Goal: Task Accomplishment & Management: Manage account settings

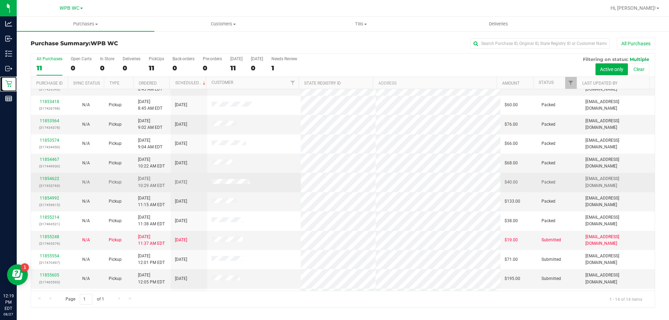
scroll to position [68, 0]
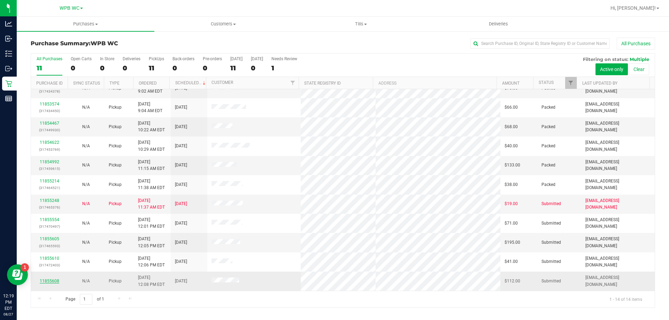
click at [49, 279] on link "11855608" at bounding box center [50, 281] width 20 height 5
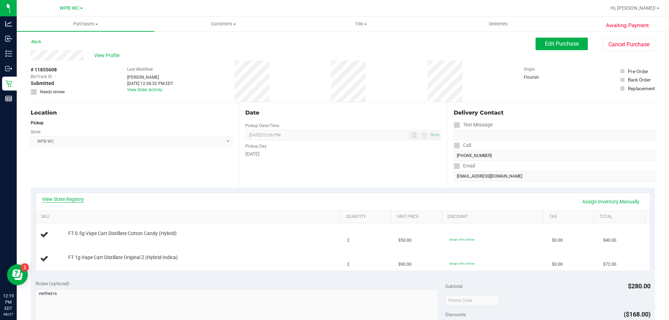
click at [64, 199] on link "View State Registry" at bounding box center [63, 199] width 42 height 7
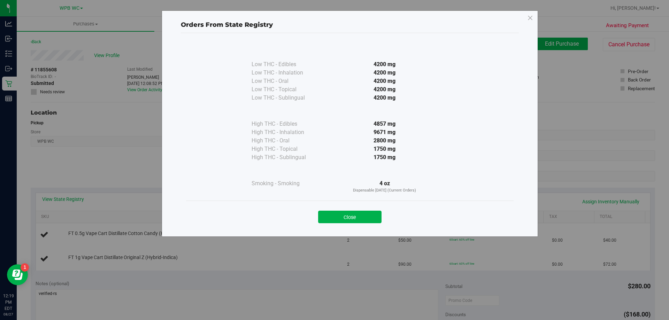
click at [312, 133] on div "High THC - Inhalation" at bounding box center [287, 132] width 70 height 8
click at [352, 214] on button "Close" at bounding box center [349, 217] width 63 height 13
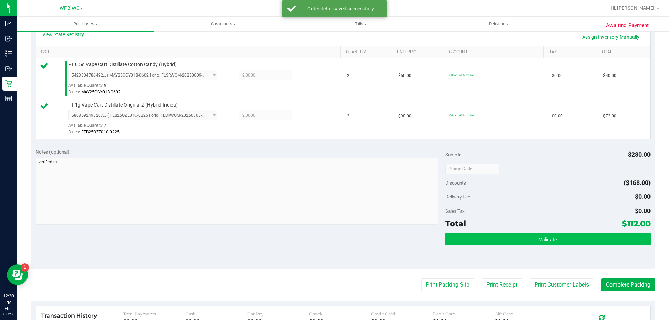
scroll to position [174, 0]
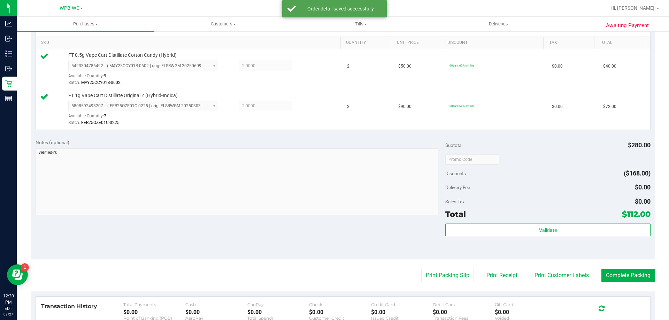
click at [426, 284] on purchase-details "Back Edit Purchase Cancel Purchase View Profile # 11855608 BioTrack ID: - Submi…" at bounding box center [343, 142] width 624 height 559
click at [437, 277] on button "Print Packing Slip" at bounding box center [447, 275] width 53 height 13
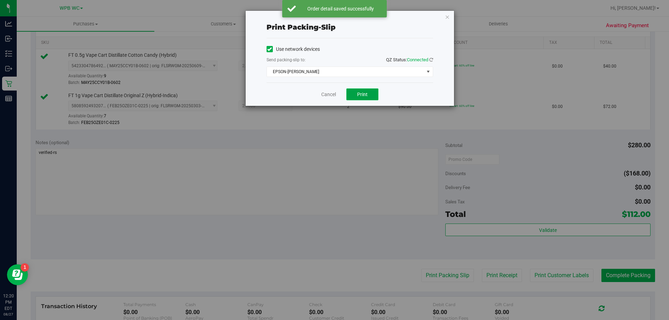
click at [361, 99] on button "Print" at bounding box center [362, 95] width 32 height 12
click at [333, 96] on link "Cancel" at bounding box center [328, 94] width 15 height 7
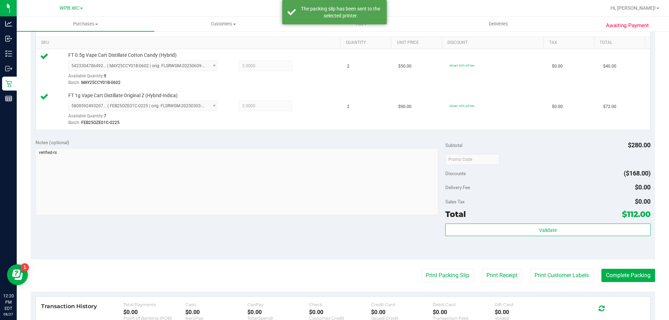
click at [590, 238] on div "Validate" at bounding box center [547, 239] width 205 height 31
click at [560, 222] on div "Subtotal $280.00 Discounts ($168.00) Delivery Fee $0.00 Sales Tax $0.00 Total $…" at bounding box center [547, 197] width 205 height 116
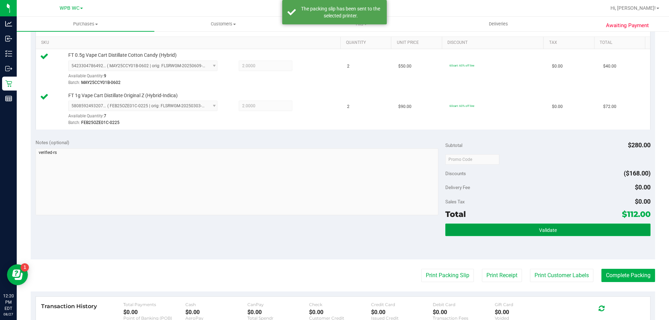
click at [549, 232] on span "Validate" at bounding box center [548, 231] width 18 height 6
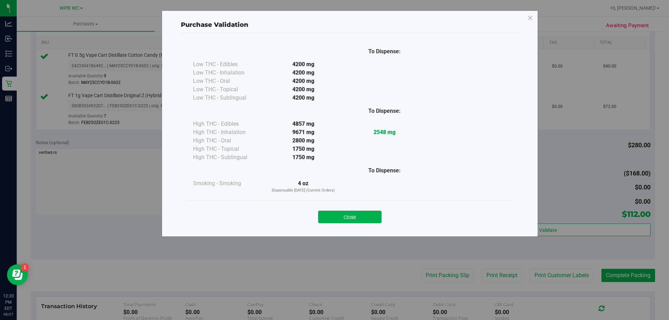
click at [355, 176] on div "To Dispense:" at bounding box center [384, 171] width 81 height 18
click at [364, 214] on button "Close" at bounding box center [349, 217] width 63 height 13
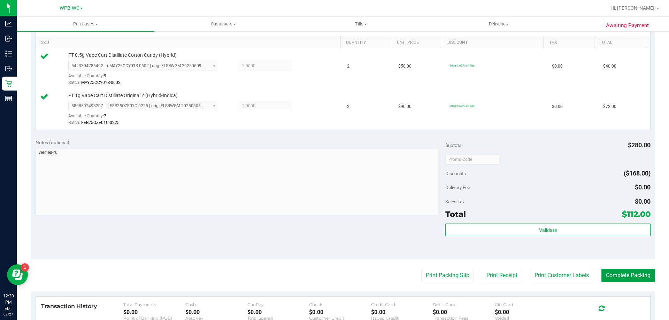
click at [636, 279] on button "Complete Packing" at bounding box center [628, 275] width 54 height 13
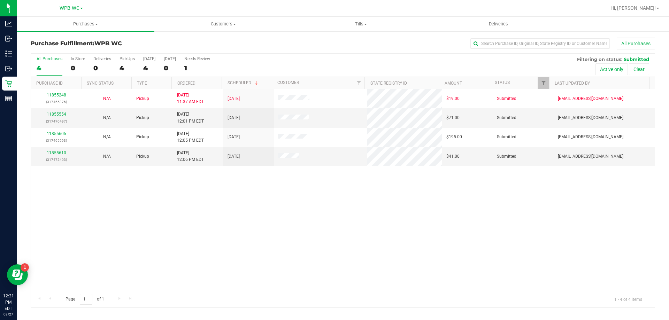
click at [186, 260] on div "11855248 (317465376) N/A Pickup [DATE] 11:37 AM EDT 8/27/2025 $19.00 Submitted …" at bounding box center [343, 190] width 624 height 202
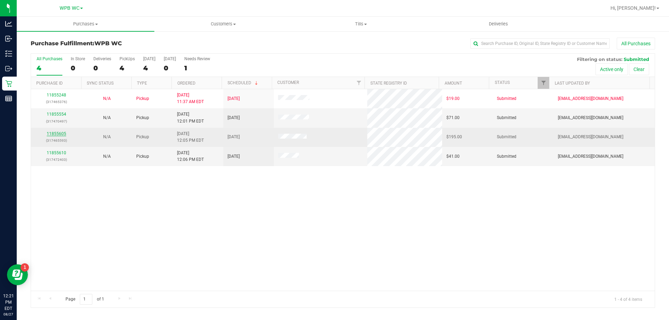
click at [59, 132] on link "11855605" at bounding box center [57, 133] width 20 height 5
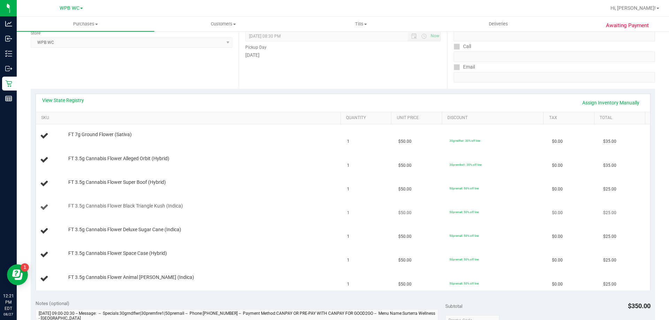
scroll to position [139, 0]
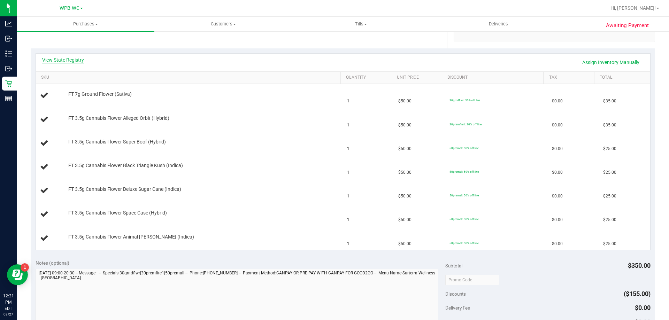
click at [67, 58] on link "View State Registry" at bounding box center [63, 59] width 42 height 7
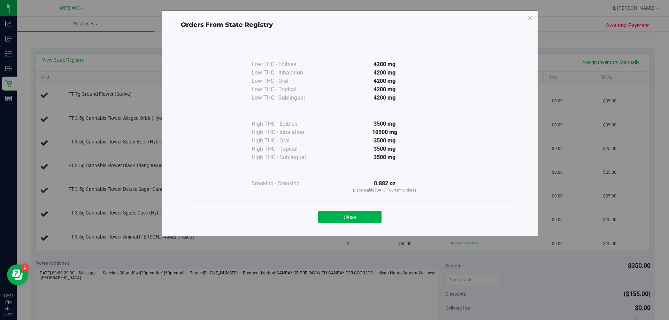
click at [337, 165] on div at bounding box center [384, 171] width 127 height 18
click at [362, 218] on button "Close" at bounding box center [349, 217] width 63 height 13
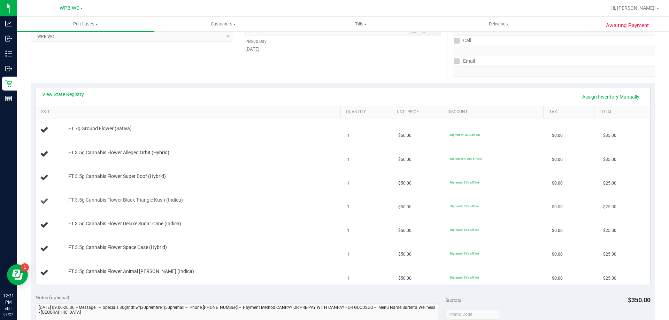
scroll to position [105, 0]
click at [285, 70] on div "Date Pickup Date/Time [DATE] Now [DATE] 08:30 PM Now Pickup Day [DATE]" at bounding box center [343, 40] width 208 height 85
click at [293, 72] on div "Date Pickup Date/Time [DATE] Now [DATE] 08:30 PM Now Pickup Day [DATE]" at bounding box center [343, 40] width 208 height 85
click at [134, 72] on div "Location Pickup Store WPB WC Select Store [PERSON_NAME][GEOGRAPHIC_DATA] [PERSO…" at bounding box center [135, 40] width 208 height 85
click at [229, 66] on div "Location Pickup Store WPB WC Select Store [PERSON_NAME][GEOGRAPHIC_DATA] [PERSO…" at bounding box center [135, 40] width 208 height 85
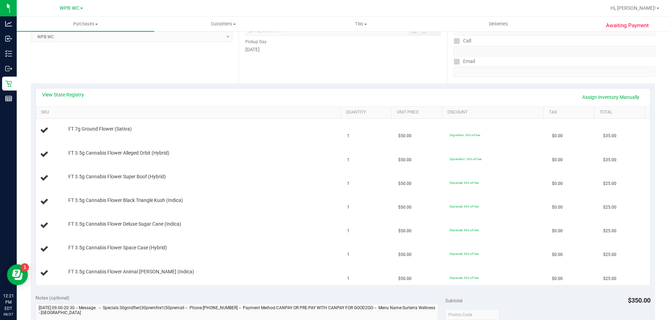
click at [324, 82] on div "Date Pickup Date/Time [DATE] Now [DATE] 08:30 PM Now Pickup Day [DATE]" at bounding box center [343, 40] width 208 height 85
click at [155, 80] on div "Location Pickup Store WPB WC Select Store [PERSON_NAME][GEOGRAPHIC_DATA] [PERSO…" at bounding box center [135, 40] width 208 height 85
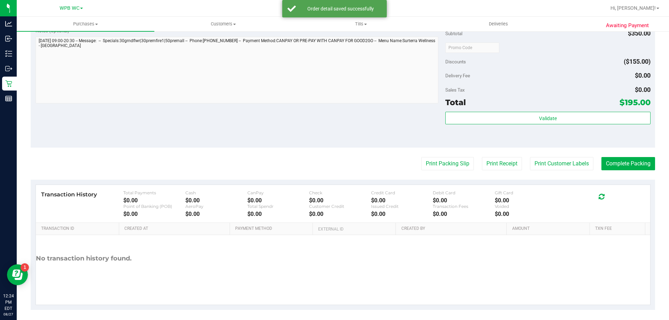
scroll to position [488, 0]
click at [450, 163] on button "Print Packing Slip" at bounding box center [447, 163] width 53 height 13
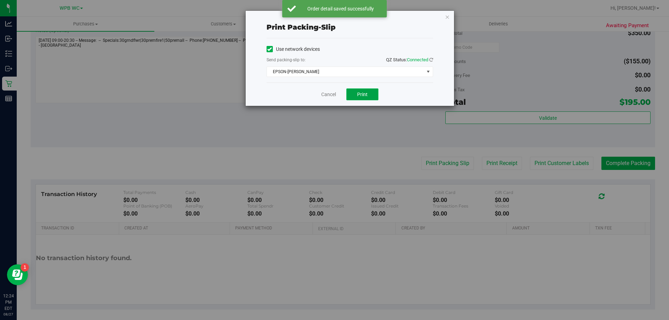
click at [366, 91] on button "Print" at bounding box center [362, 95] width 32 height 12
click at [325, 95] on link "Cancel" at bounding box center [328, 94] width 15 height 7
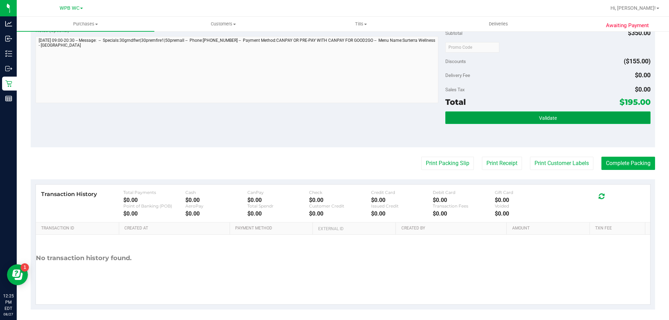
click at [523, 115] on button "Validate" at bounding box center [547, 118] width 205 height 13
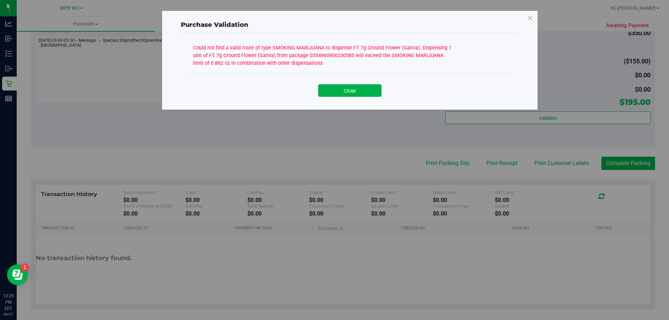
click at [412, 77] on div "Close" at bounding box center [350, 88] width 328 height 28
click at [529, 17] on icon at bounding box center [530, 18] width 6 height 11
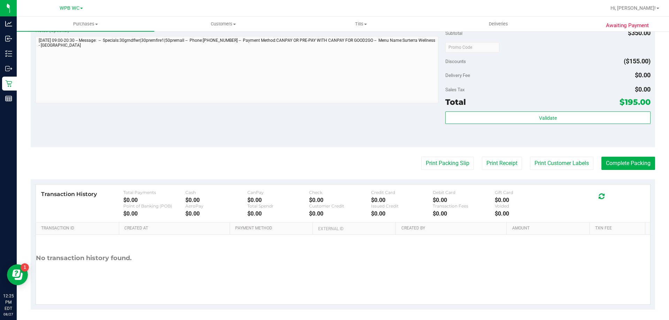
click at [531, 81] on div "Delivery Fee $0.00" at bounding box center [547, 75] width 205 height 13
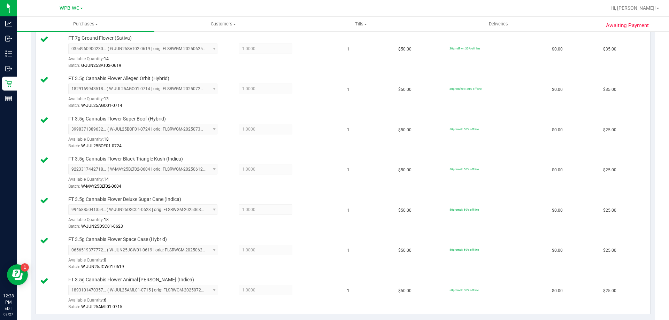
scroll to position [0, 0]
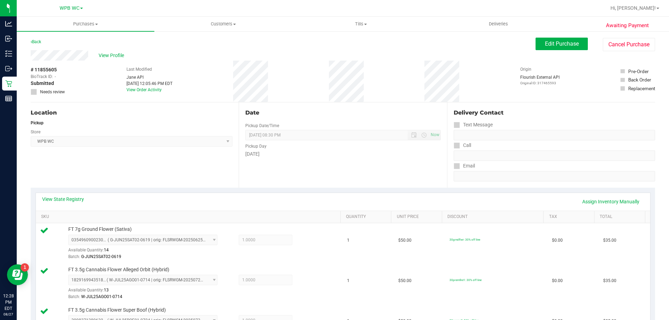
click at [564, 41] on span "Edit Purchase" at bounding box center [562, 43] width 34 height 7
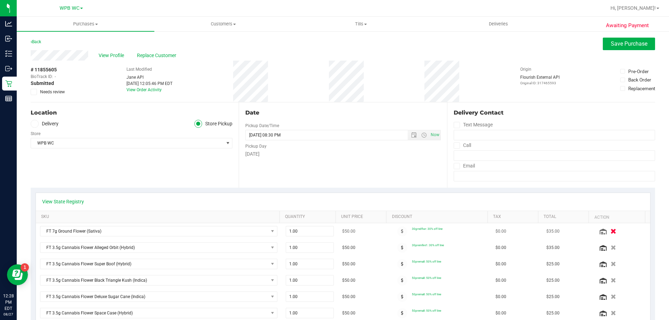
click at [600, 235] on div at bounding box center [622, 231] width 48 height 7
click at [610, 232] on icon "button" at bounding box center [613, 231] width 6 height 5
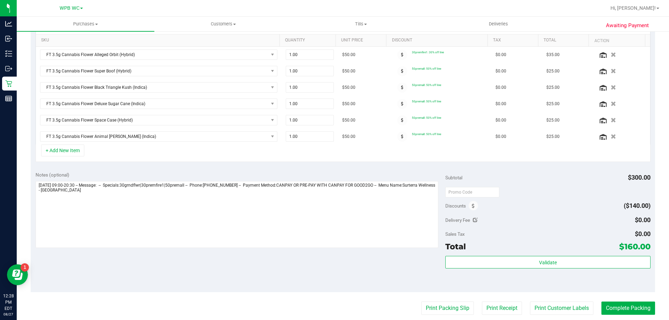
scroll to position [244, 0]
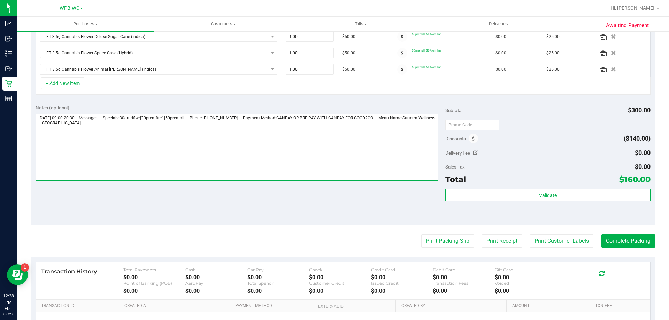
click at [132, 150] on textarea at bounding box center [237, 147] width 403 height 67
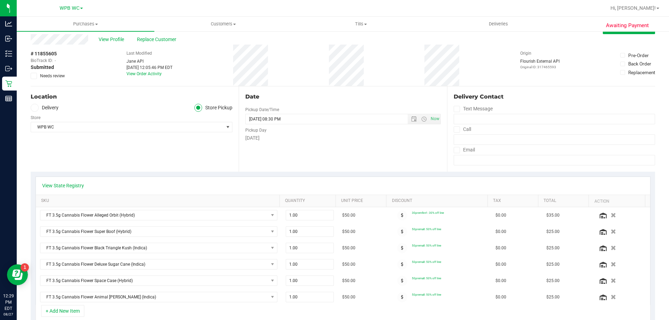
scroll to position [0, 0]
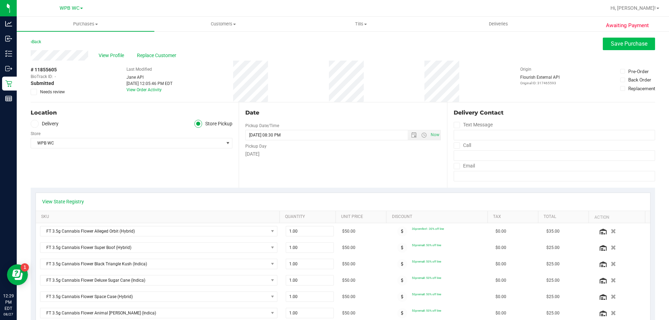
type textarea "[DATE] 09:00-20:30 -- Message: -- Specials:30grndflwr|30premfire1|50premall -- …"
click at [616, 42] on span "Save Purchase" at bounding box center [629, 43] width 37 height 7
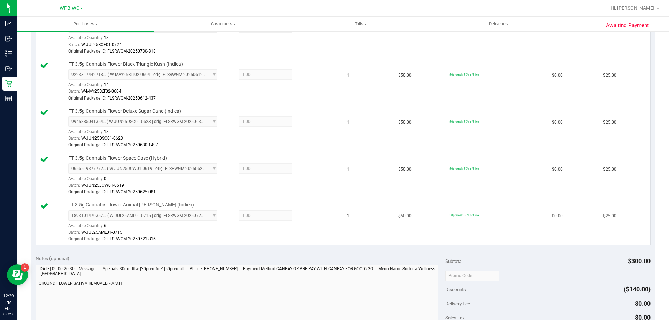
scroll to position [314, 0]
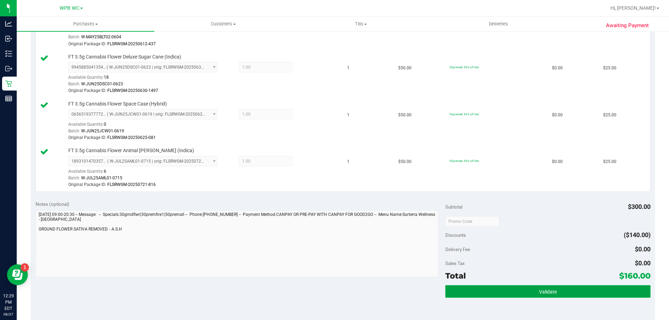
click at [539, 295] on span "Validate" at bounding box center [548, 292] width 18 height 6
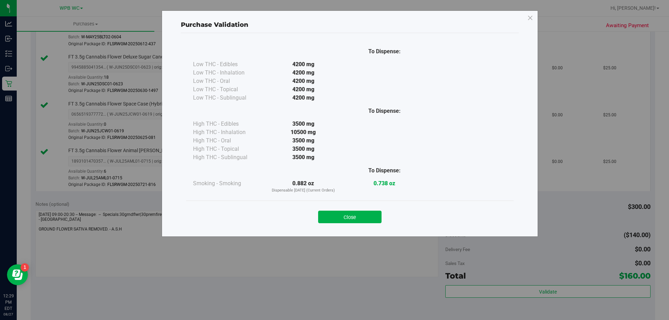
click at [335, 177] on div at bounding box center [303, 171] width 81 height 18
click at [351, 217] on button "Close" at bounding box center [349, 217] width 63 height 13
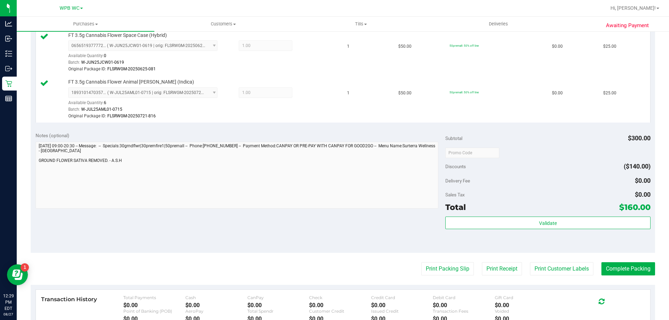
scroll to position [488, 0]
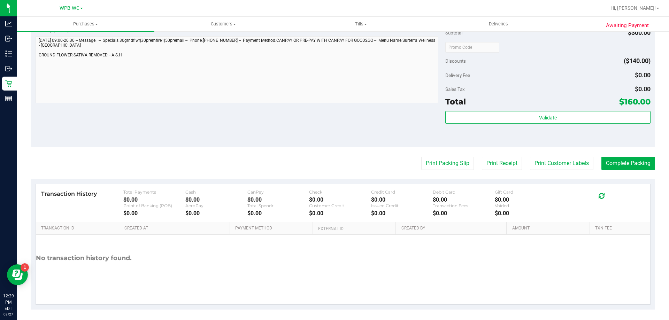
click at [542, 104] on div "Total $160.00" at bounding box center [547, 101] width 205 height 13
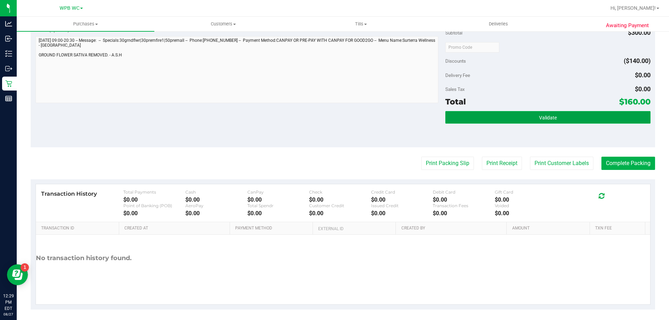
click at [544, 118] on span "Validate" at bounding box center [548, 118] width 18 height 6
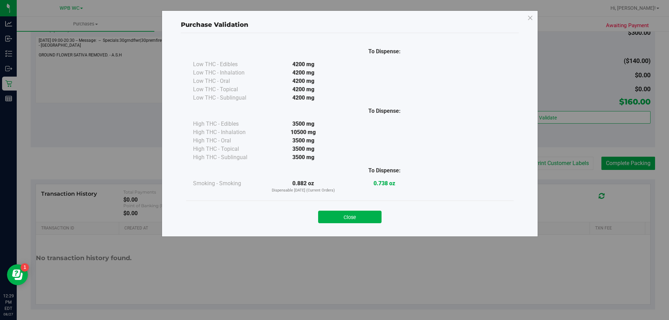
drag, startPoint x: 395, startPoint y: 177, endPoint x: 394, endPoint y: 184, distance: 7.0
click at [395, 178] on div "To Dispense:" at bounding box center [384, 171] width 81 height 18
click at [355, 214] on button "Close" at bounding box center [349, 217] width 63 height 13
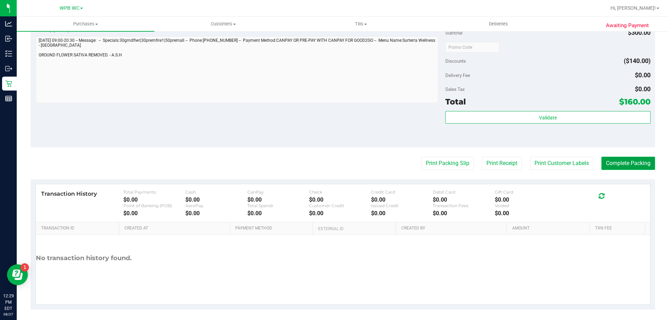
click at [629, 164] on button "Complete Packing" at bounding box center [628, 163] width 54 height 13
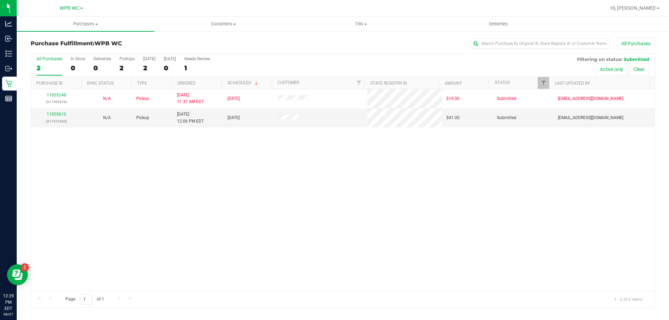
click at [485, 184] on div "11855248 (317465376) N/A Pickup [DATE] 11:37 AM EDT 8/27/2025 $19.00 Submitted …" at bounding box center [343, 190] width 624 height 202
click at [54, 112] on link "11855610" at bounding box center [57, 114] width 20 height 5
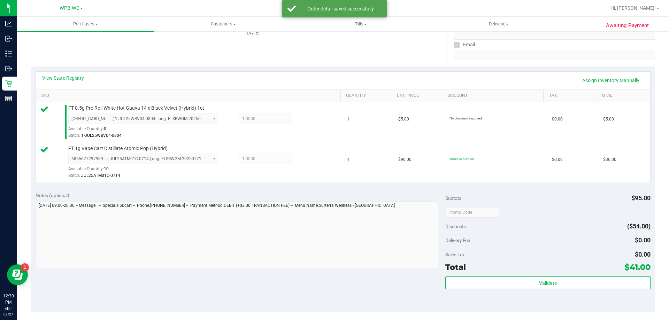
scroll to position [244, 0]
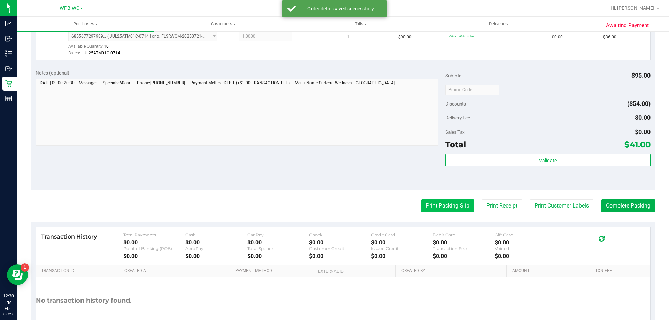
click at [449, 204] on button "Print Packing Slip" at bounding box center [447, 205] width 53 height 13
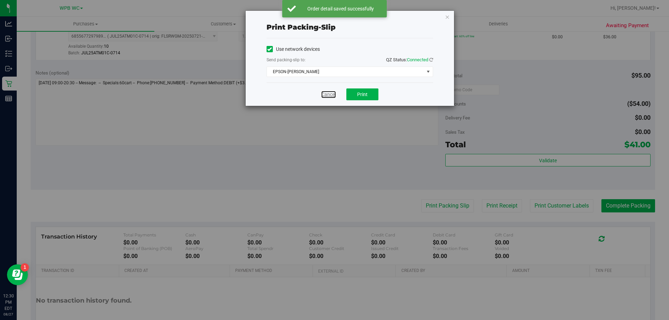
click at [328, 94] on link "Cancel" at bounding box center [328, 94] width 15 height 7
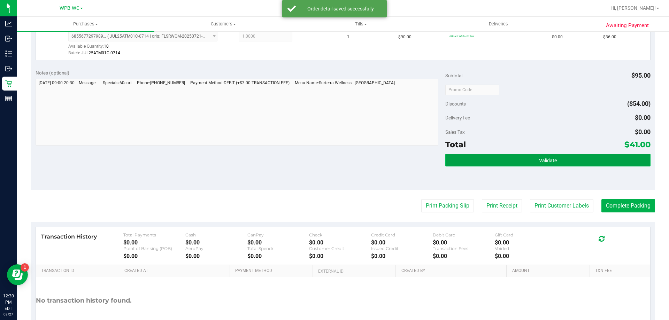
click at [540, 156] on button "Validate" at bounding box center [547, 160] width 205 height 13
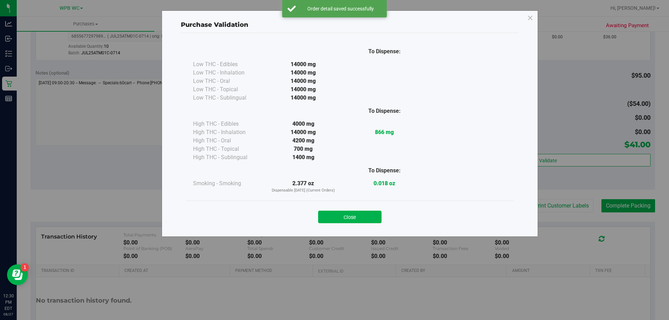
click at [423, 153] on div at bounding box center [384, 157] width 81 height 8
click at [358, 216] on button "Close" at bounding box center [349, 217] width 63 height 13
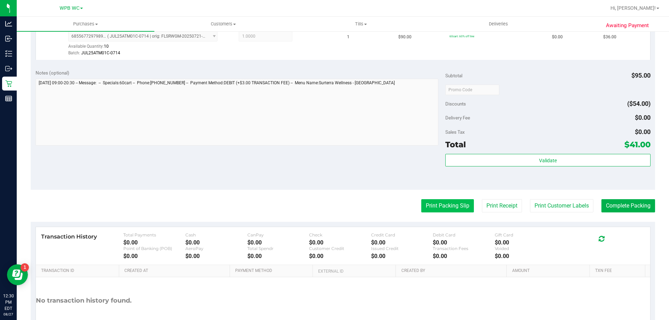
click at [432, 203] on button "Print Packing Slip" at bounding box center [447, 205] width 53 height 13
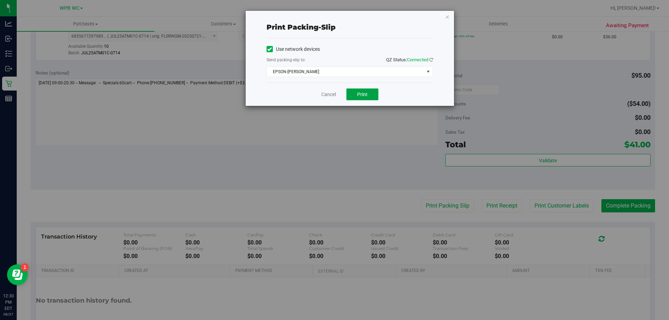
click at [366, 96] on span "Print" at bounding box center [362, 95] width 10 height 6
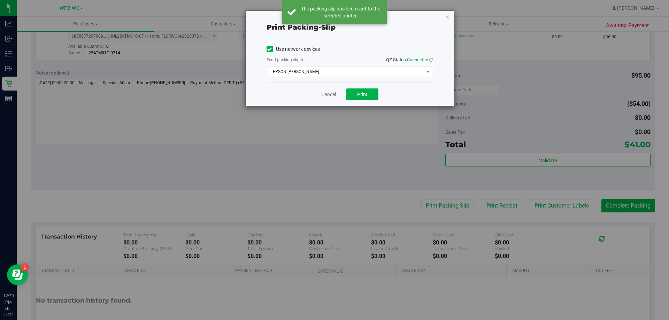
click at [326, 98] on div "Cancel Print" at bounding box center [350, 94] width 167 height 23
click at [326, 95] on link "Cancel" at bounding box center [328, 94] width 15 height 7
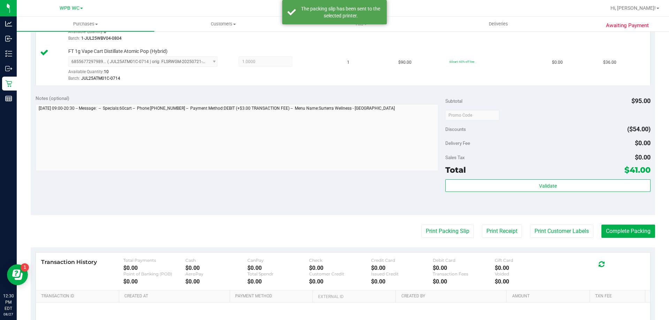
scroll to position [0, 0]
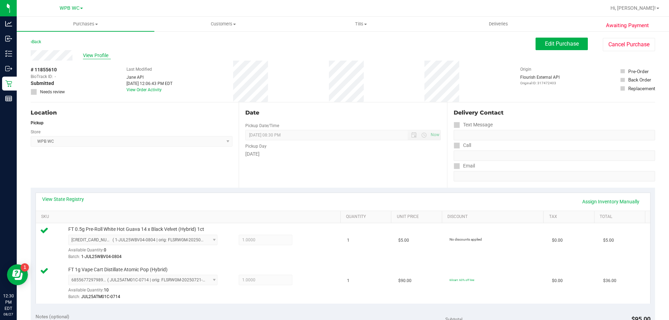
click at [92, 59] on span "View Profile" at bounding box center [97, 55] width 28 height 7
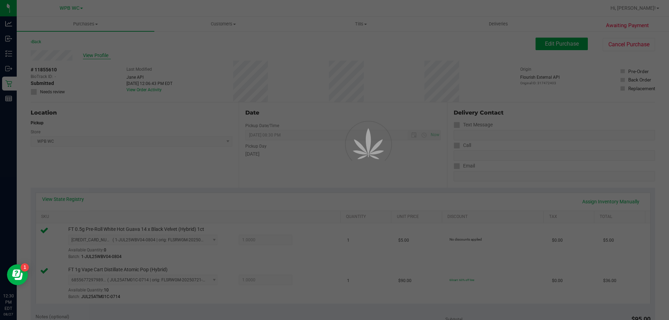
click at [94, 54] on div at bounding box center [334, 160] width 669 height 320
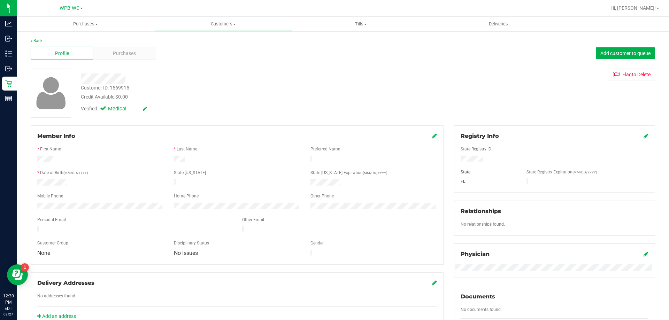
click at [428, 136] on div "Member Info" at bounding box center [237, 136] width 400 height 8
click at [432, 137] on icon at bounding box center [434, 136] width 5 height 6
click at [431, 138] on icon at bounding box center [434, 137] width 6 height 6
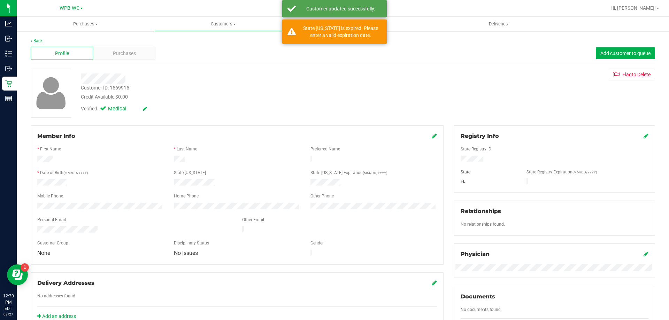
click at [432, 139] on span at bounding box center [434, 136] width 5 height 8
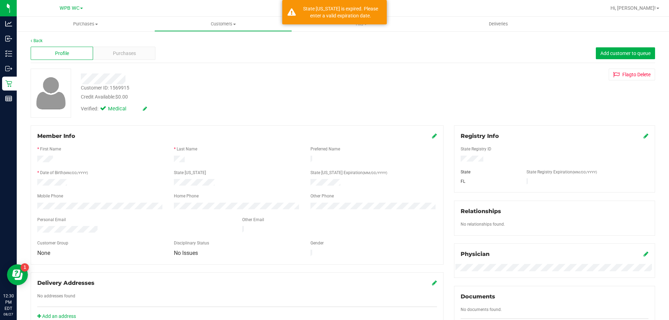
click at [433, 134] on icon at bounding box center [434, 136] width 5 height 6
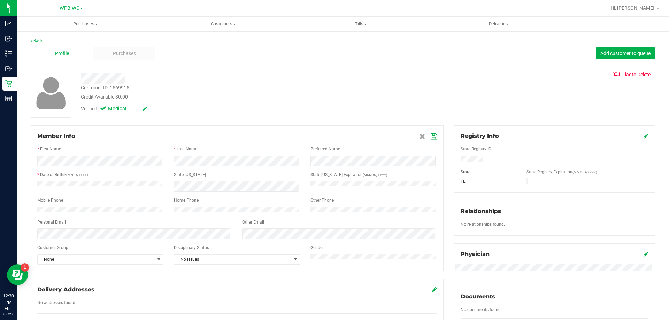
click at [406, 198] on div "Other Phone" at bounding box center [373, 201] width 137 height 8
click at [431, 137] on icon at bounding box center [434, 137] width 6 height 6
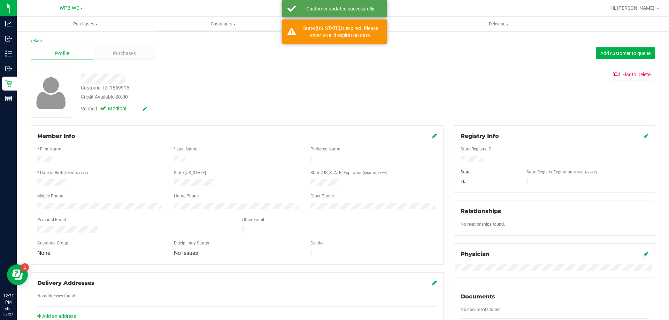
click at [432, 133] on icon at bounding box center [434, 136] width 5 height 6
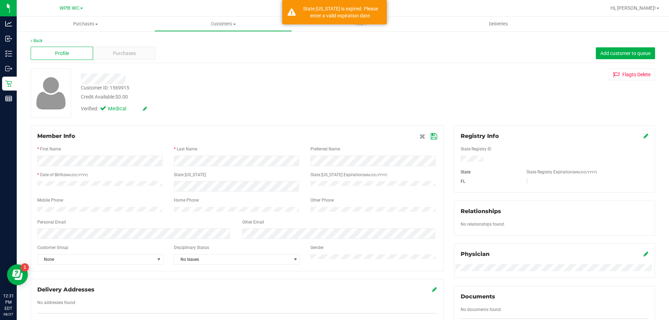
click at [340, 181] on div at bounding box center [237, 181] width 400 height 2
click at [432, 134] on icon at bounding box center [434, 137] width 6 height 6
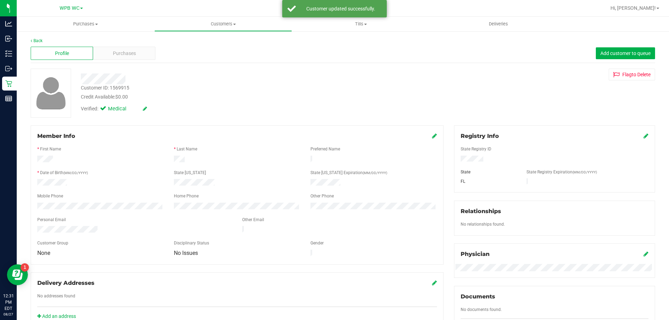
click at [337, 93] on div "Credit Available: $0.00" at bounding box center [234, 96] width 307 height 7
click at [141, 55] on div "Purchases" at bounding box center [124, 53] width 62 height 13
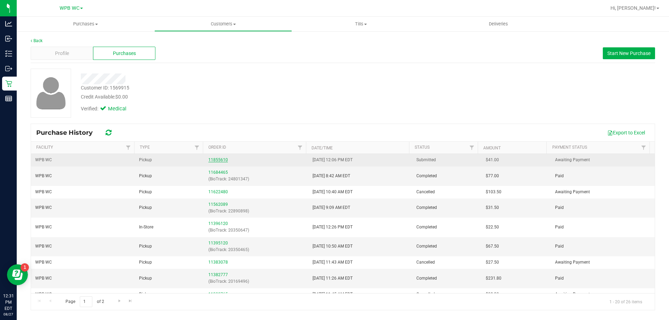
click at [220, 158] on link "11855610" at bounding box center [218, 159] width 20 height 5
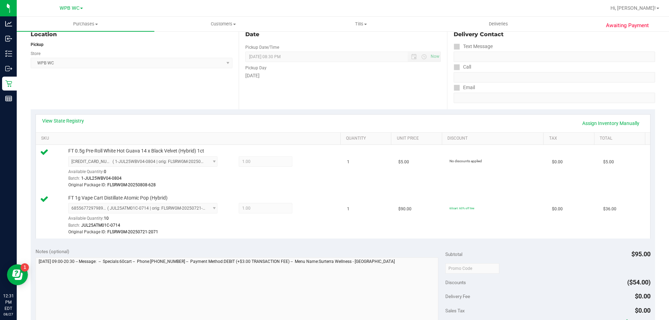
scroll to position [209, 0]
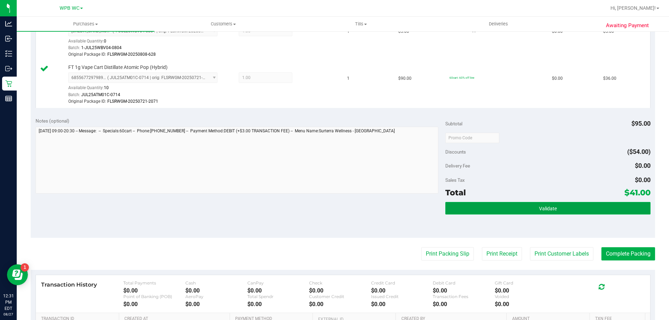
click at [544, 209] on span "Validate" at bounding box center [548, 209] width 18 height 6
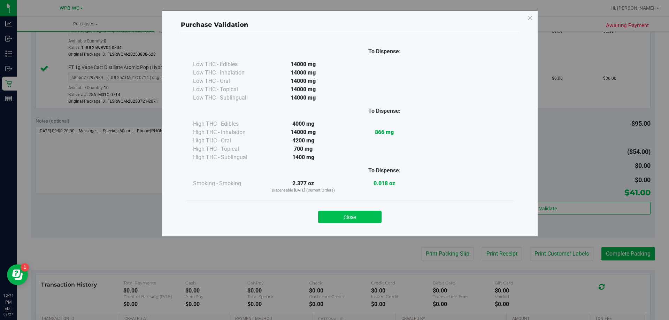
click at [367, 215] on button "Close" at bounding box center [349, 217] width 63 height 13
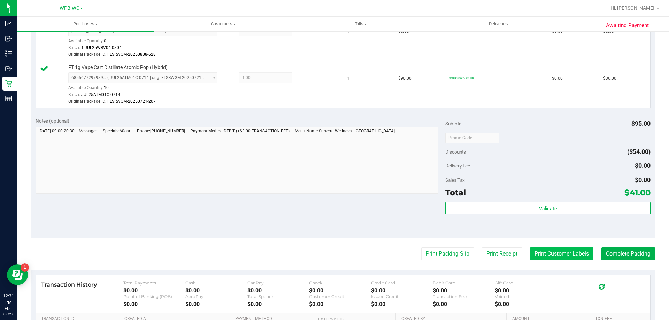
click at [575, 253] on button "Print Customer Labels" at bounding box center [561, 253] width 63 height 13
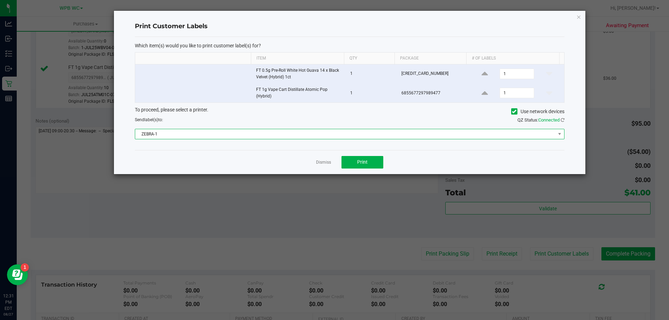
click at [360, 138] on span "ZEBRA-1" at bounding box center [345, 134] width 420 height 10
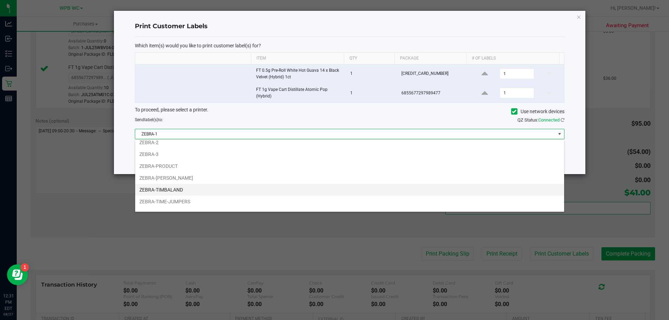
scroll to position [25, 0]
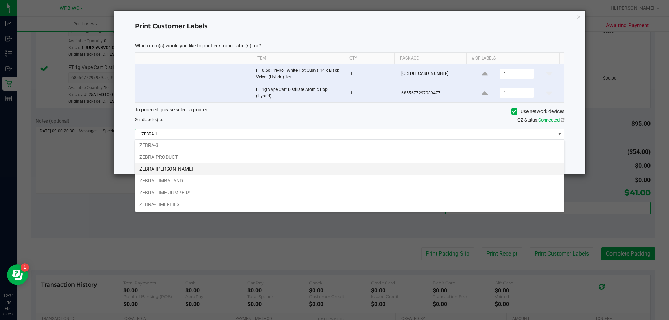
click at [223, 164] on li "ZEBRA-[PERSON_NAME]" at bounding box center [349, 169] width 429 height 12
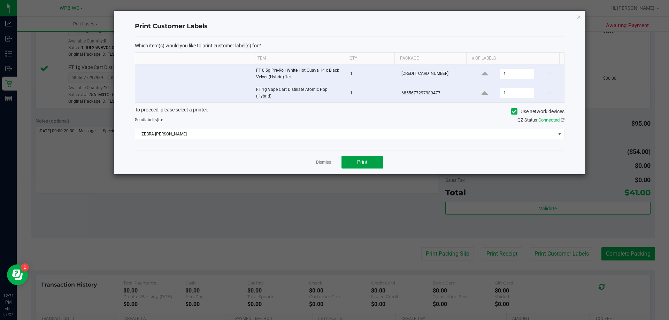
click at [359, 162] on span "Print" at bounding box center [362, 162] width 10 height 6
click at [330, 162] on link "Dismiss" at bounding box center [323, 163] width 15 height 6
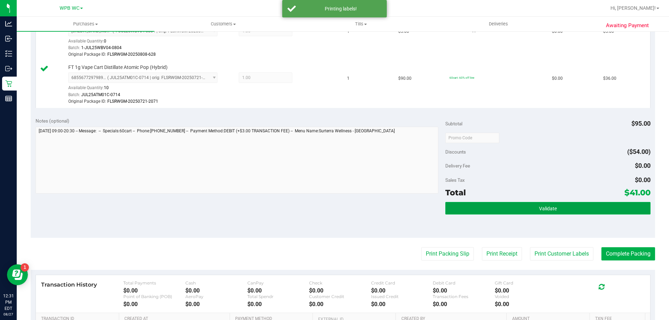
drag, startPoint x: 510, startPoint y: 209, endPoint x: 513, endPoint y: 212, distance: 3.8
click at [511, 210] on button "Validate" at bounding box center [547, 208] width 205 height 13
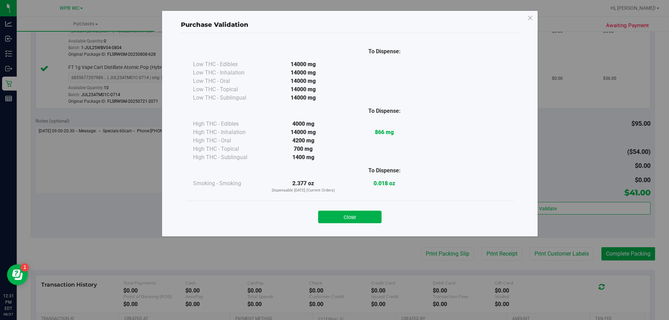
click at [617, 251] on div "Purchase Validation To Dispense: Low THC - Edibles 14000 mg" at bounding box center [337, 160] width 674 height 320
click at [345, 210] on div "Close" at bounding box center [349, 214] width 317 height 17
click at [356, 218] on button "Close" at bounding box center [349, 217] width 63 height 13
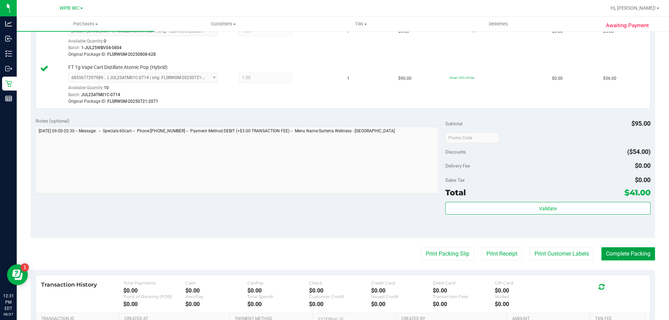
click at [626, 251] on button "Complete Packing" at bounding box center [628, 253] width 54 height 13
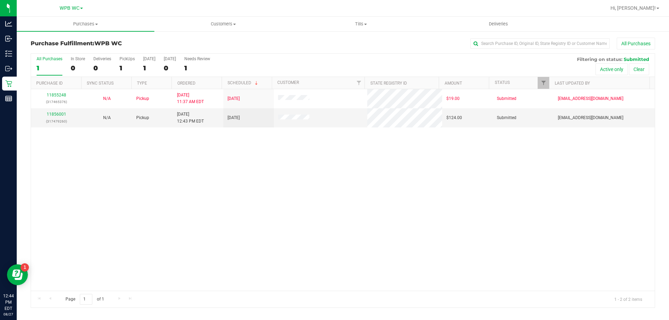
click at [296, 198] on div "11855248 (317465376) N/A Pickup [DATE] 11:37 AM EDT 8/27/2025 $19.00 Submitted …" at bounding box center [343, 190] width 624 height 202
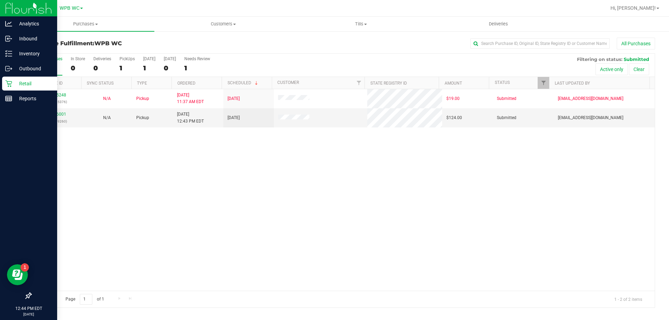
click at [23, 82] on p "Retail" at bounding box center [33, 83] width 42 height 8
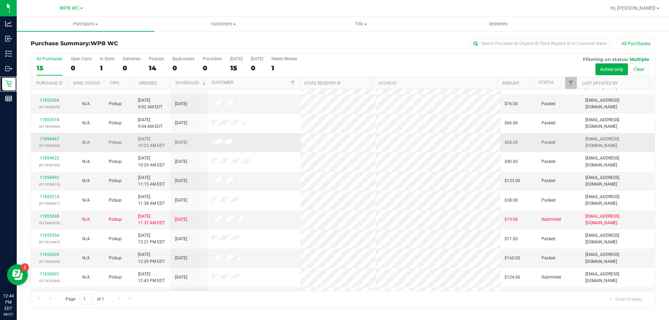
scroll to position [87, 0]
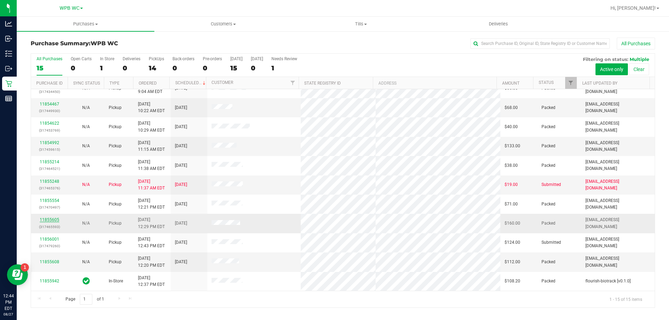
click at [50, 217] on link "11855605" at bounding box center [50, 219] width 20 height 5
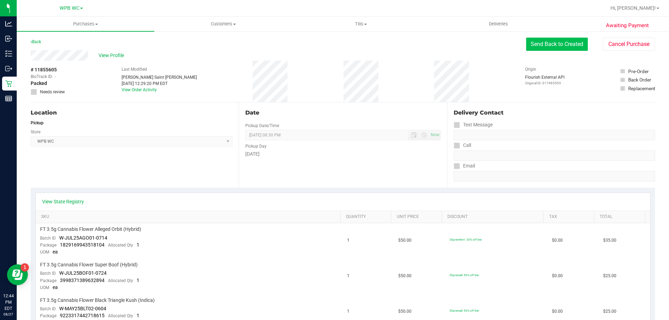
click at [544, 46] on button "Send Back to Created" at bounding box center [557, 44] width 62 height 13
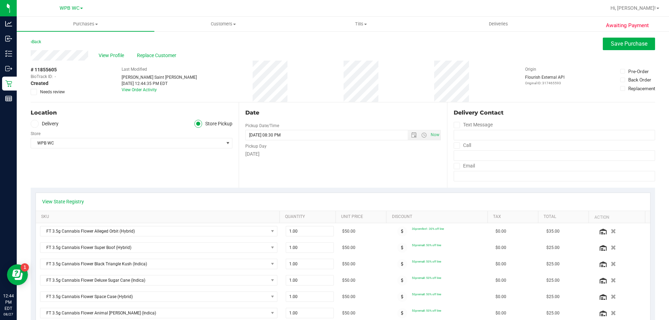
click at [37, 93] on span at bounding box center [34, 92] width 6 height 6
click at [0, 0] on input "Needs review" at bounding box center [0, 0] width 0 height 0
click at [611, 48] on button "Save Purchase" at bounding box center [629, 44] width 52 height 13
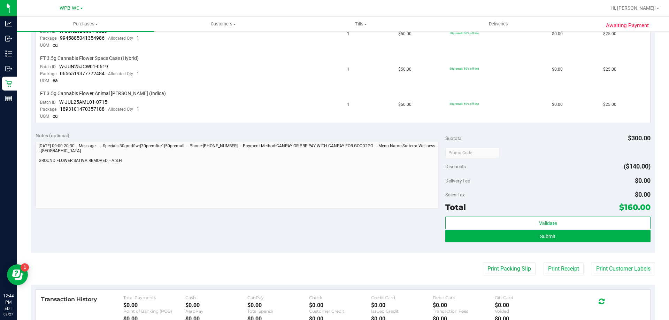
scroll to position [383, 0]
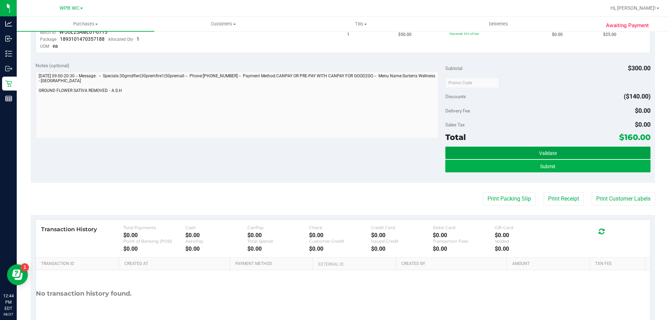
click at [551, 157] on button "Validate" at bounding box center [547, 153] width 205 height 13
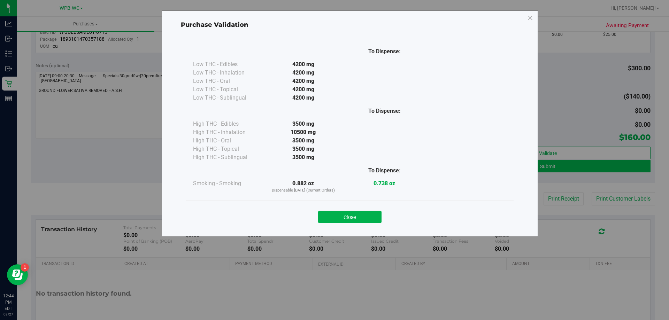
click at [550, 166] on div "Purchase Validation To Dispense: Low THC - Edibles 4200 mg" at bounding box center [337, 160] width 674 height 320
click at [362, 215] on button "Close" at bounding box center [349, 217] width 63 height 13
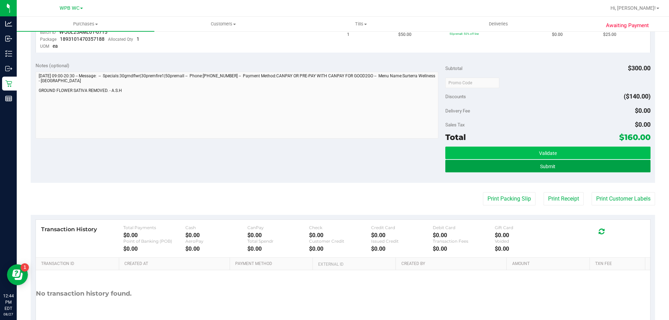
click at [545, 166] on span "Submit" at bounding box center [547, 167] width 15 height 6
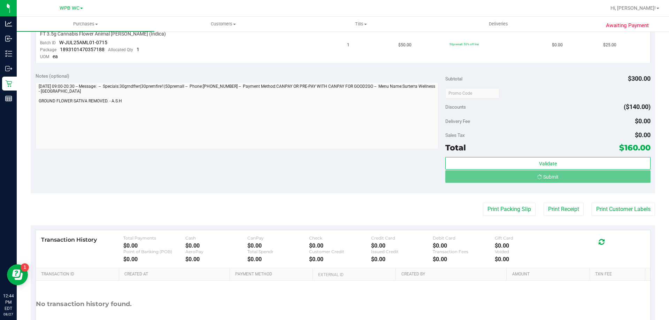
scroll to position [362, 0]
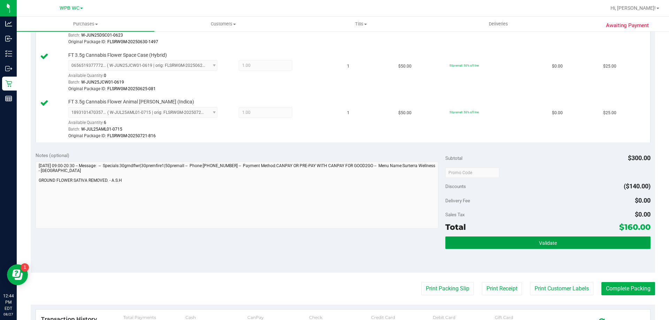
click at [569, 243] on button "Validate" at bounding box center [547, 243] width 205 height 13
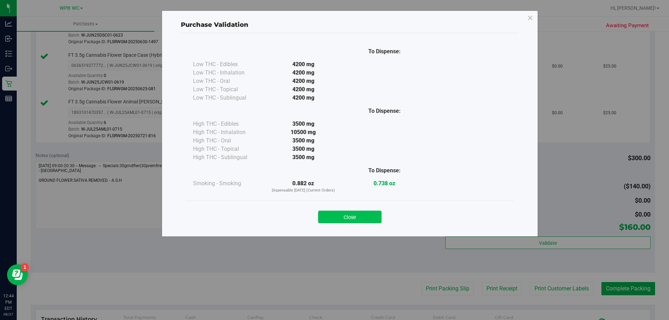
click at [362, 219] on button "Close" at bounding box center [349, 217] width 63 height 13
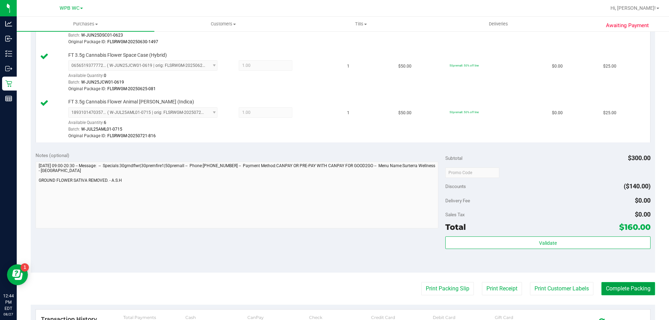
click at [636, 287] on button "Complete Packing" at bounding box center [628, 288] width 54 height 13
